Goal: Navigation & Orientation: Go to known website

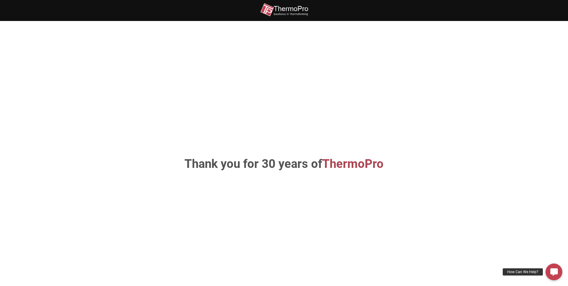
click at [303, 10] on img at bounding box center [284, 9] width 48 height 13
